Goal: Information Seeking & Learning: Learn about a topic

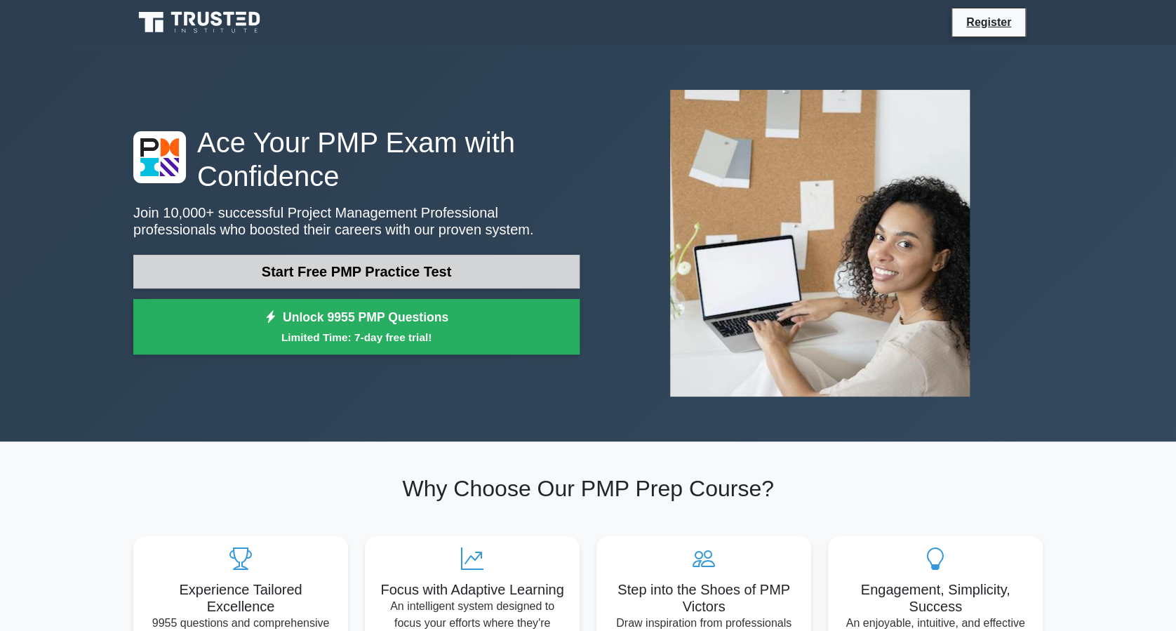
click at [401, 270] on link "Start Free PMP Practice Test" at bounding box center [356, 272] width 446 height 34
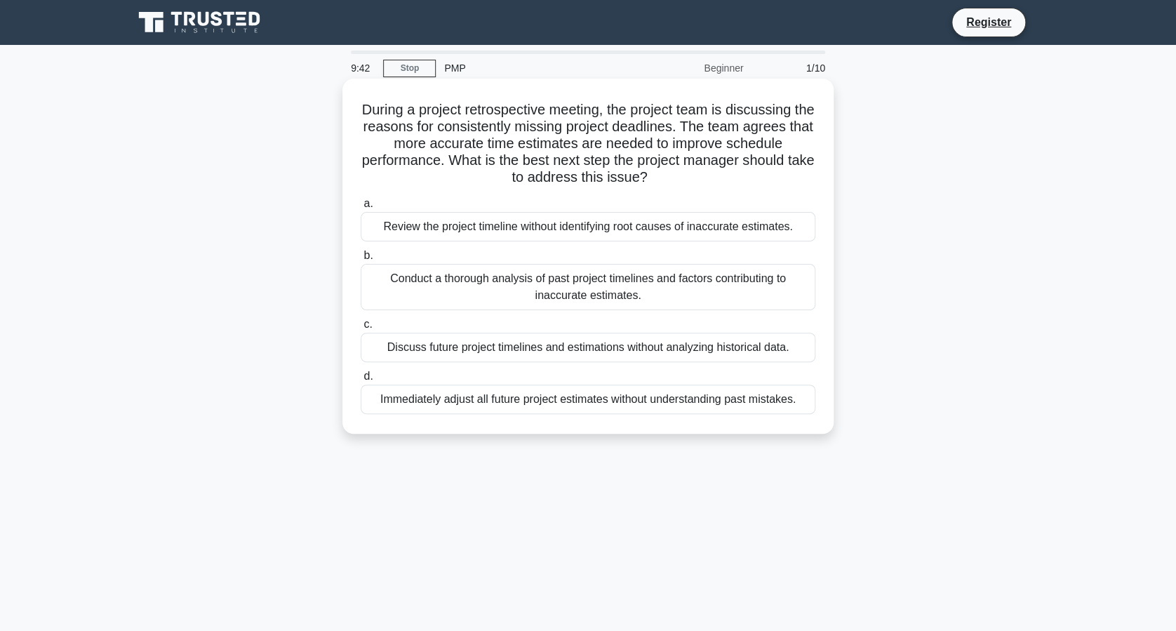
click at [475, 286] on div "Conduct a thorough analysis of past project timelines and factors contributing …" at bounding box center [588, 287] width 455 height 46
click at [361, 260] on input "b. Conduct a thorough analysis of past project timelines and factors contributi…" at bounding box center [361, 255] width 0 height 9
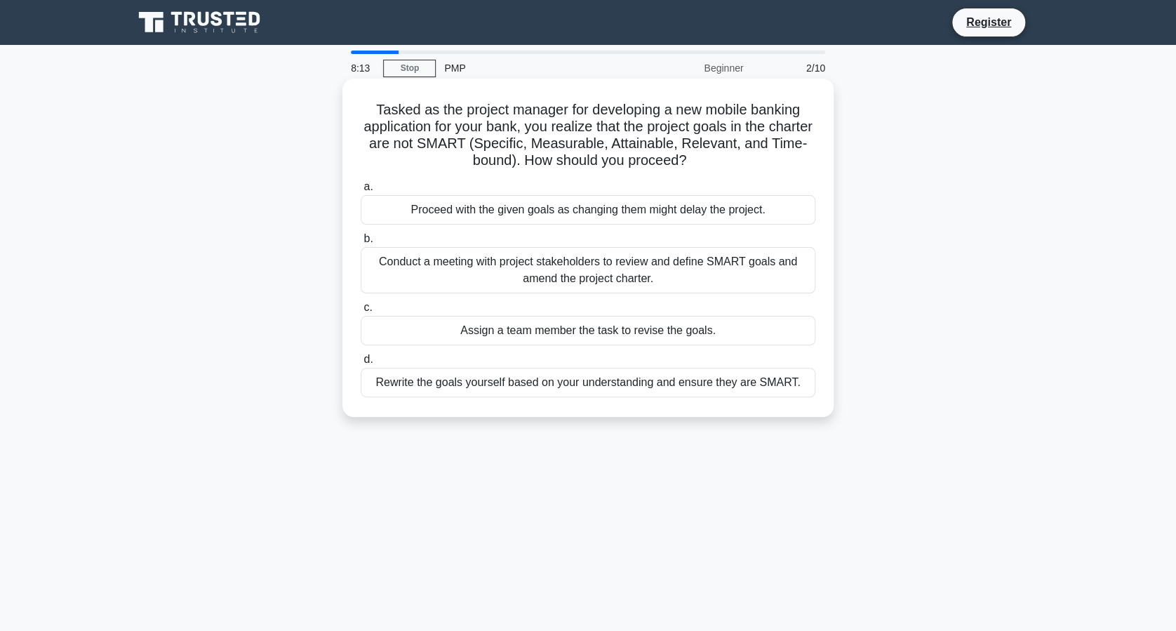
click at [489, 276] on div "Conduct a meeting with project stakeholders to review and define SMART goals an…" at bounding box center [588, 270] width 455 height 46
click at [361, 244] on input "b. Conduct a meeting with project stakeholders to review and define SMART goals…" at bounding box center [361, 238] width 0 height 9
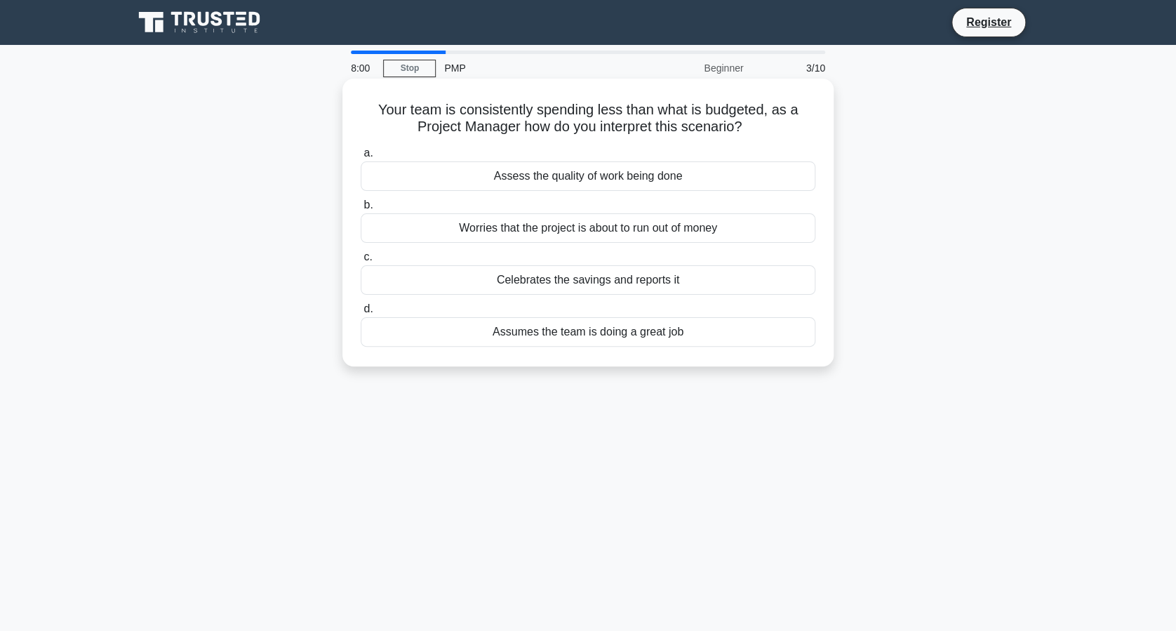
click at [430, 175] on div "Assess the quality of work being done" at bounding box center [588, 175] width 455 height 29
click at [361, 158] on input "a. Assess the quality of work being done" at bounding box center [361, 153] width 0 height 9
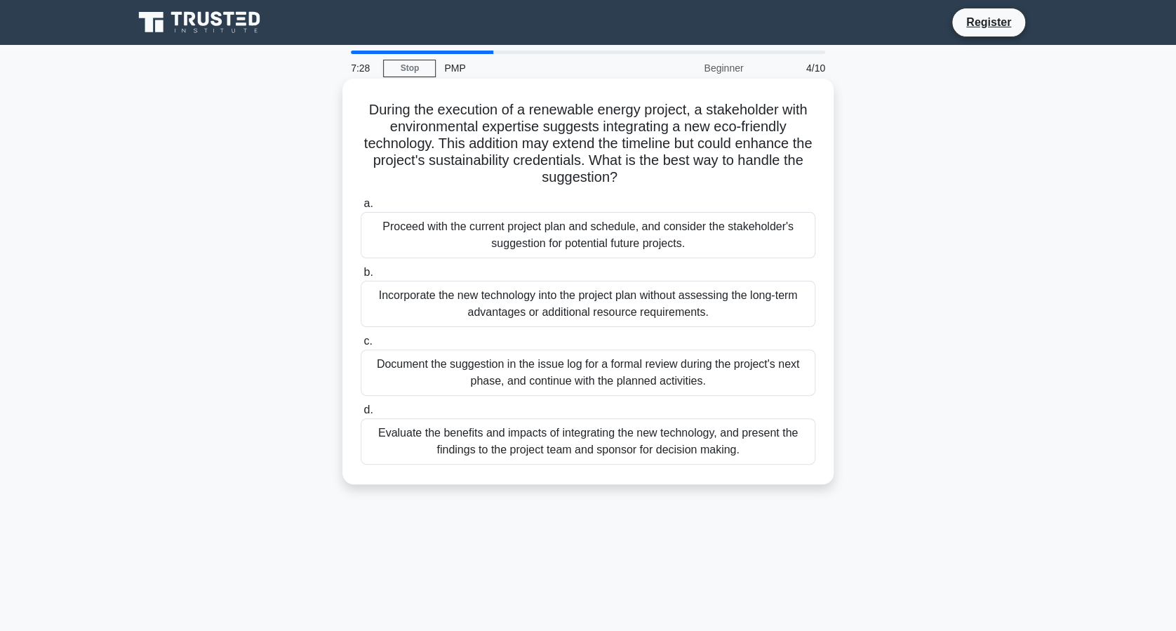
click at [427, 370] on div "Document the suggestion in the issue log for a formal review during the project…" at bounding box center [588, 373] width 455 height 46
click at [361, 346] on input "c. Document the suggestion in the issue log for a formal review during the proj…" at bounding box center [361, 341] width 0 height 9
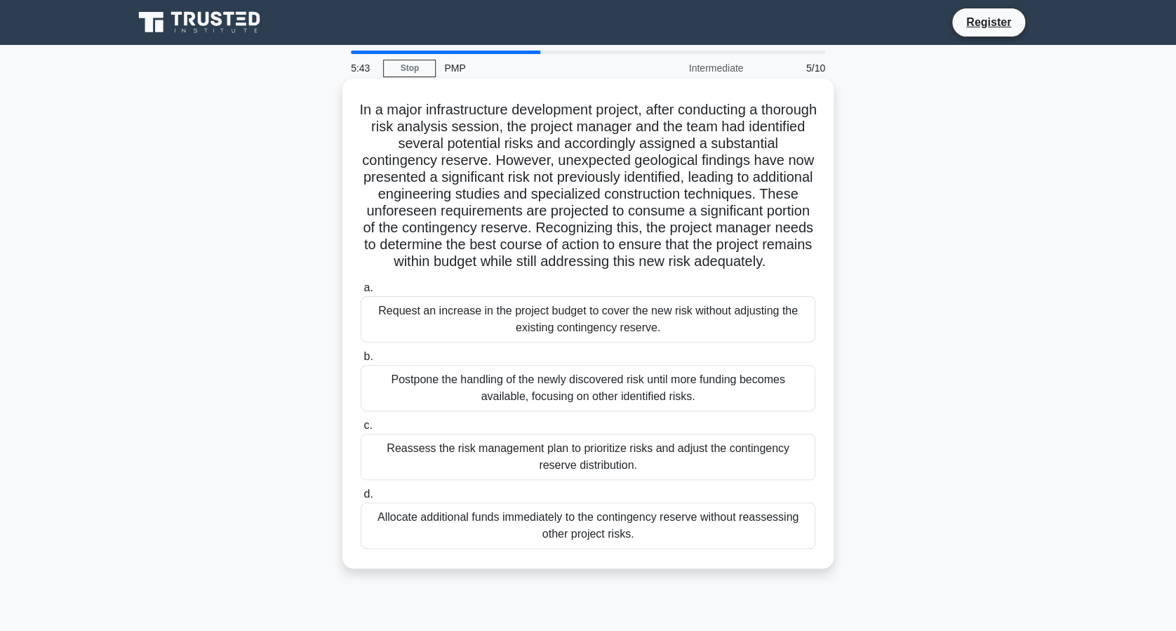
click at [413, 463] on div "Reassess the risk management plan to prioritize risks and adjust the contingenc…" at bounding box center [588, 457] width 455 height 46
click at [361, 430] on input "c. Reassess the risk management plan to prioritize risks and adjust the conting…" at bounding box center [361, 425] width 0 height 9
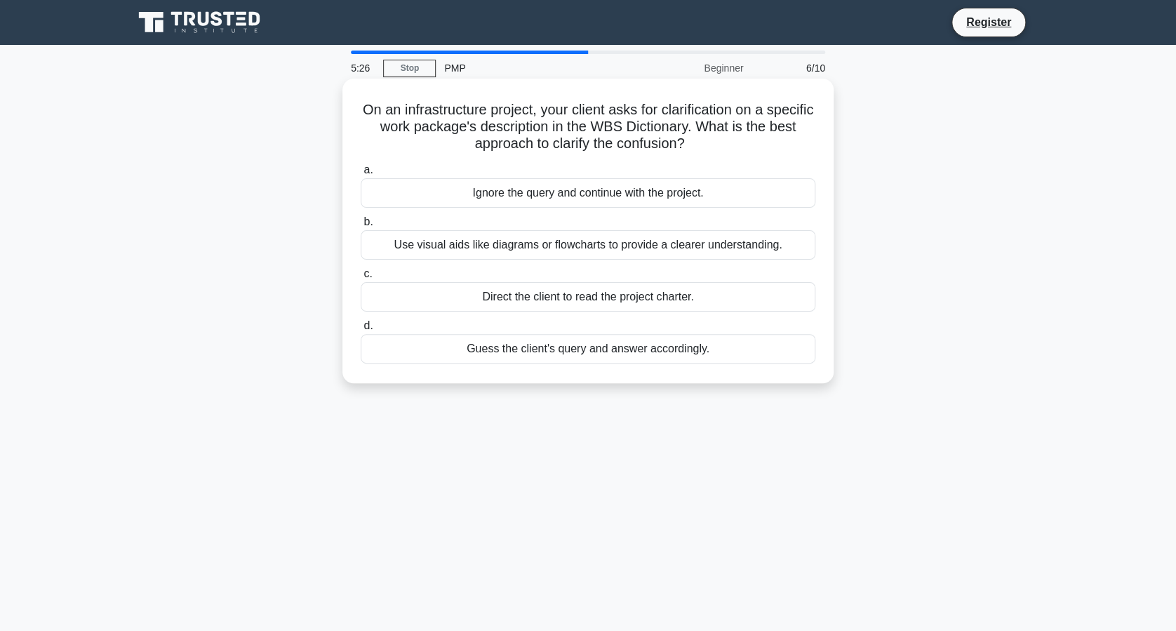
drag, startPoint x: 383, startPoint y: 109, endPoint x: 735, endPoint y: 137, distance: 353.5
click at [735, 137] on h5 "On an infrastructure project, your client asks for clarification on a specific …" at bounding box center [588, 127] width 458 height 52
